Goal: Transaction & Acquisition: Book appointment/travel/reservation

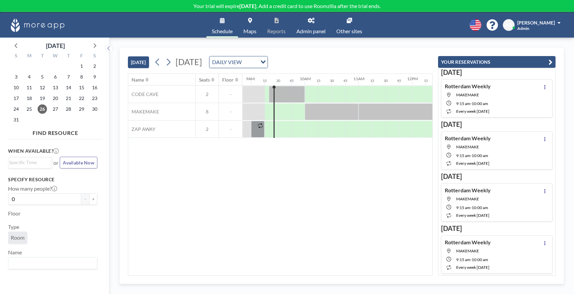
scroll to position [0, 483]
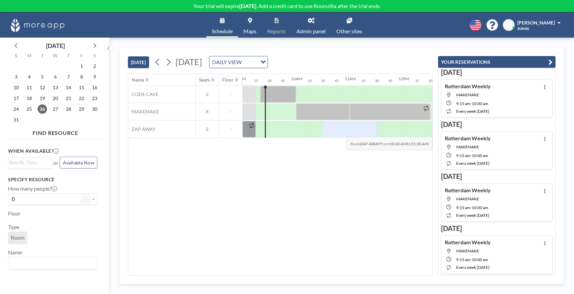
drag, startPoint x: 325, startPoint y: 131, endPoint x: 371, endPoint y: 132, distance: 45.3
click at [371, 132] on div at bounding box center [350, 129] width 54 height 17
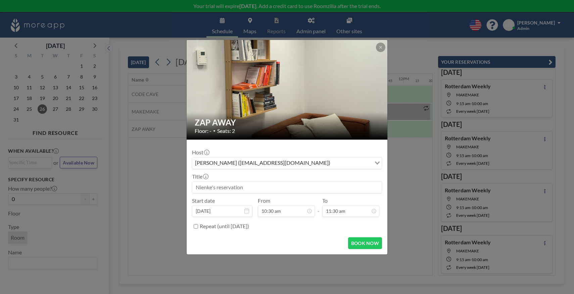
scroll to position [215, 0]
click at [360, 240] on button "BOOK NOW" at bounding box center [365, 243] width 34 height 12
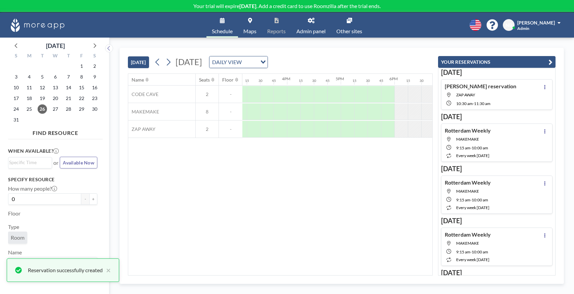
scroll to position [0, 834]
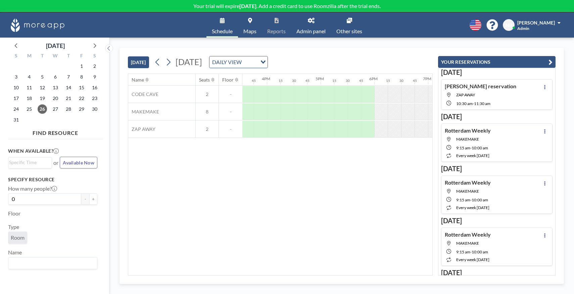
click at [308, 29] on span "Admin panel" at bounding box center [310, 31] width 29 height 5
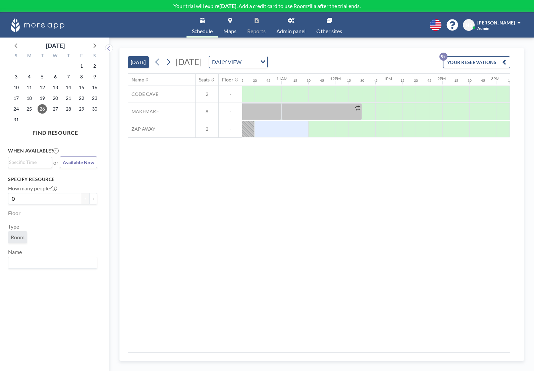
scroll to position [0, 558]
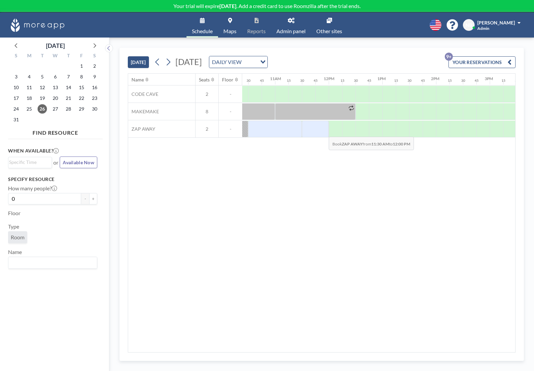
drag, startPoint x: 311, startPoint y: 132, endPoint x: 323, endPoint y: 132, distance: 12.8
click at [323, 132] on div at bounding box center [315, 129] width 27 height 17
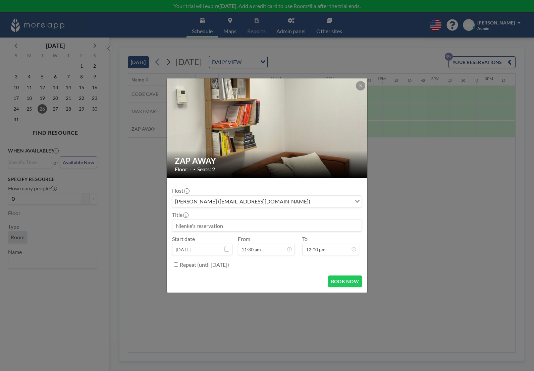
scroll to position [0, 0]
click at [342, 281] on button "BOOK NOW" at bounding box center [345, 282] width 34 height 12
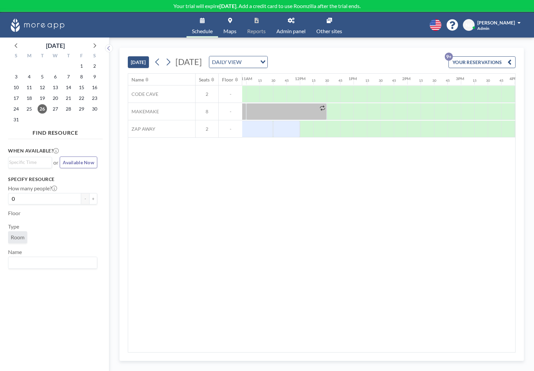
scroll to position [0, 605]
drag, startPoint x: 352, startPoint y: 129, endPoint x: 368, endPoint y: 129, distance: 16.1
click at [368, 129] on div at bounding box center [361, 129] width 27 height 17
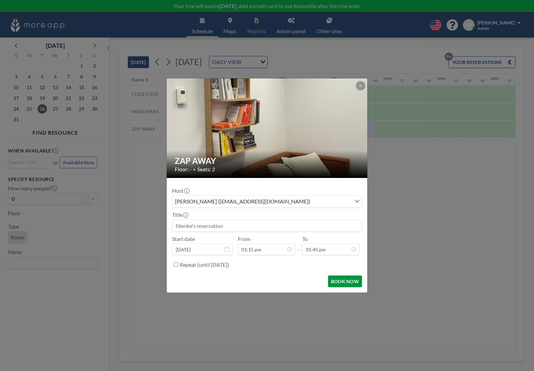
scroll to position [0, 0]
click at [341, 287] on button "BOOK NOW" at bounding box center [345, 282] width 34 height 12
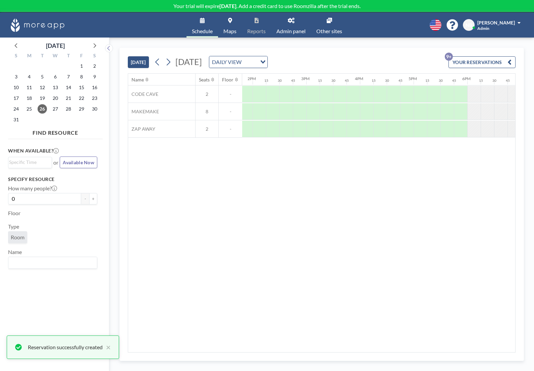
scroll to position [0, 740]
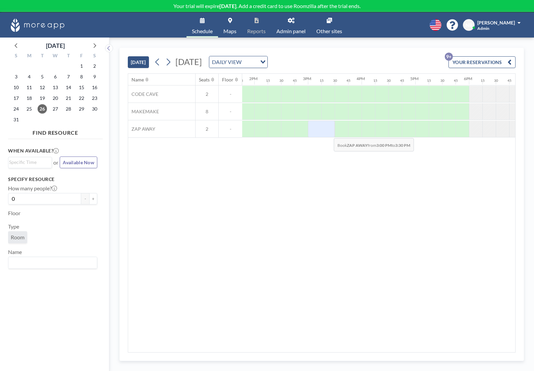
drag, startPoint x: 315, startPoint y: 133, endPoint x: 328, endPoint y: 133, distance: 13.4
click at [328, 133] on div at bounding box center [321, 129] width 27 height 17
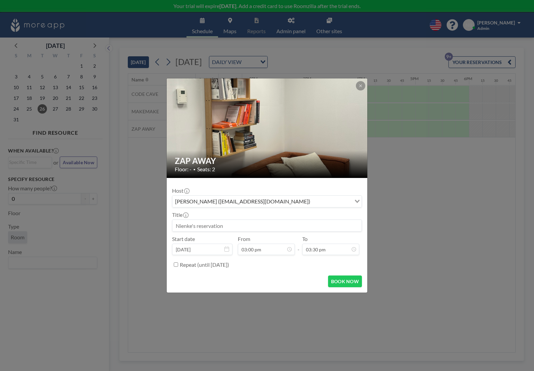
scroll to position [239, 0]
click at [346, 282] on button "BOOK NOW" at bounding box center [345, 282] width 34 height 12
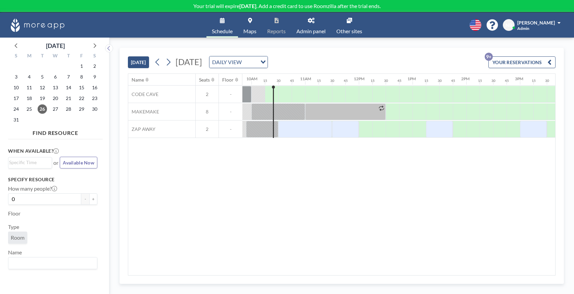
scroll to position [0, 480]
